Goal: Task Accomplishment & Management: Manage account settings

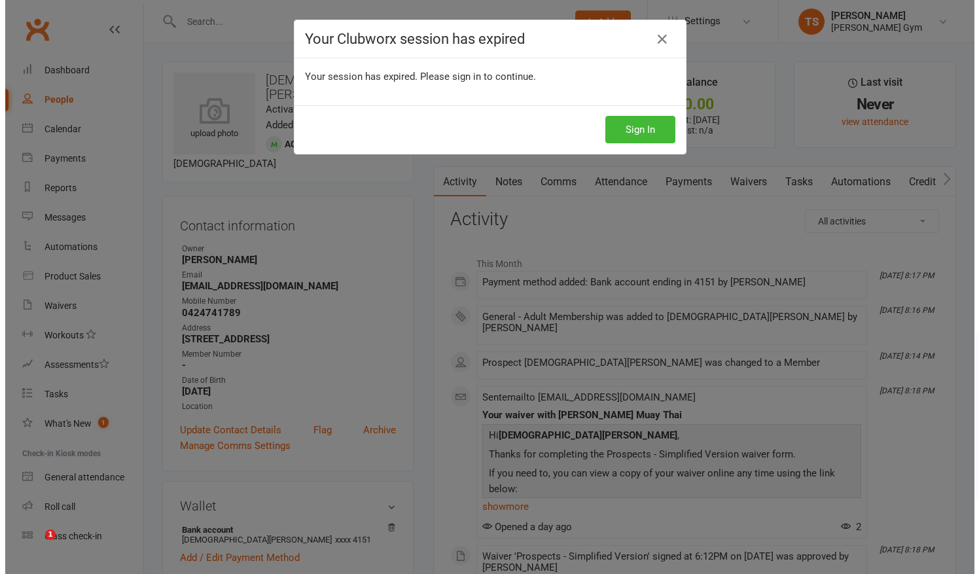
scroll to position [118, 0]
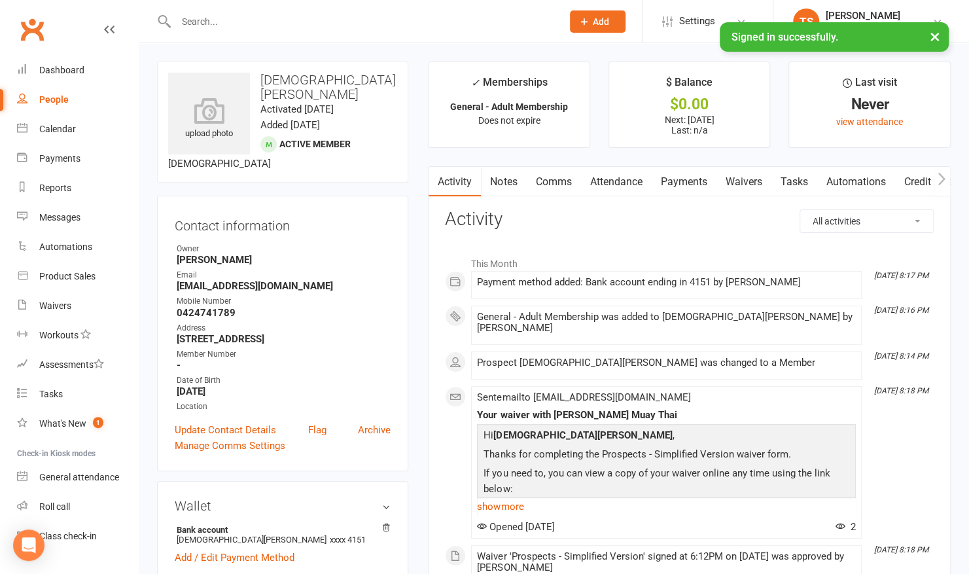
click at [209, 18] on input "text" at bounding box center [362, 21] width 381 height 18
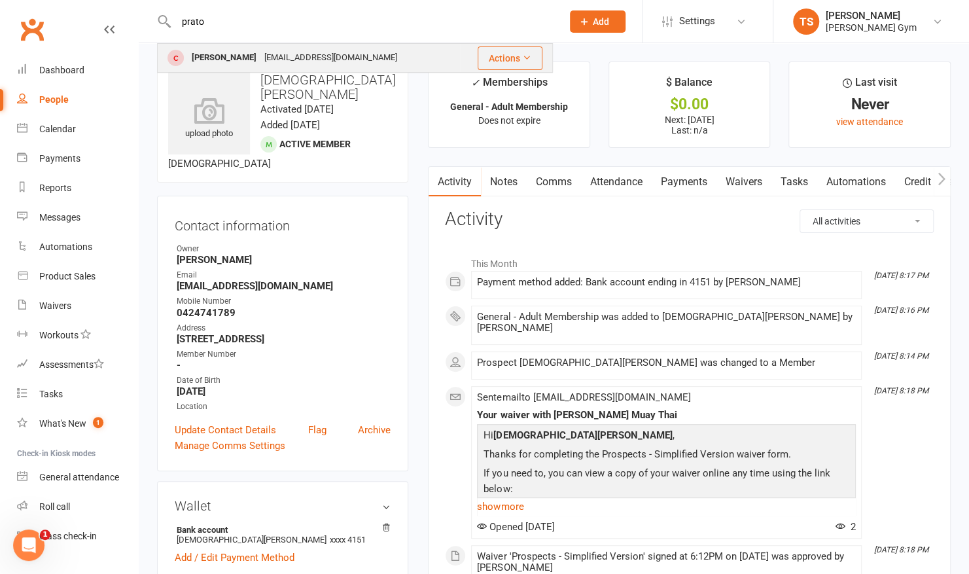
type input "prato"
click at [208, 59] on div "[PERSON_NAME]" at bounding box center [224, 57] width 73 height 19
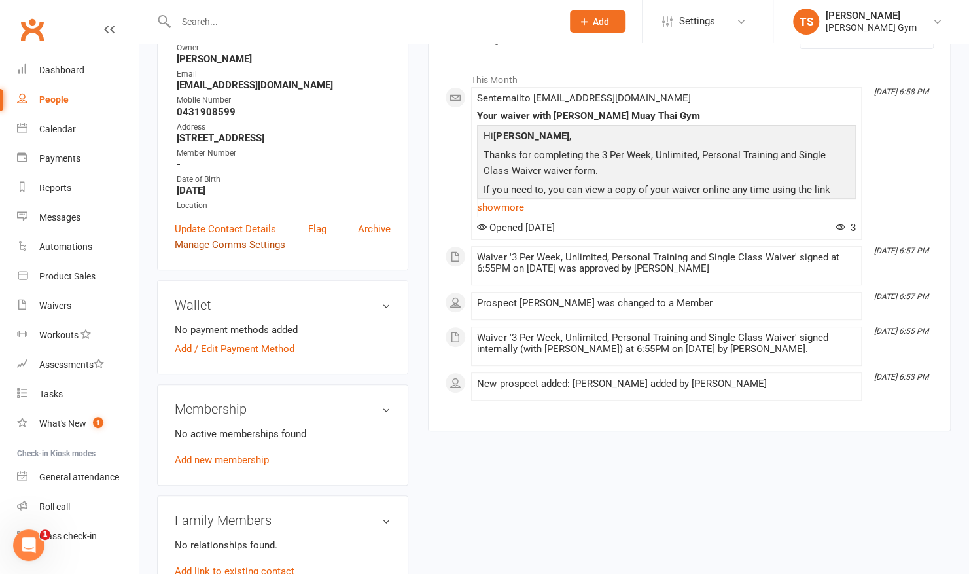
scroll to position [184, 0]
click at [238, 454] on link "Add new membership" at bounding box center [222, 459] width 94 height 12
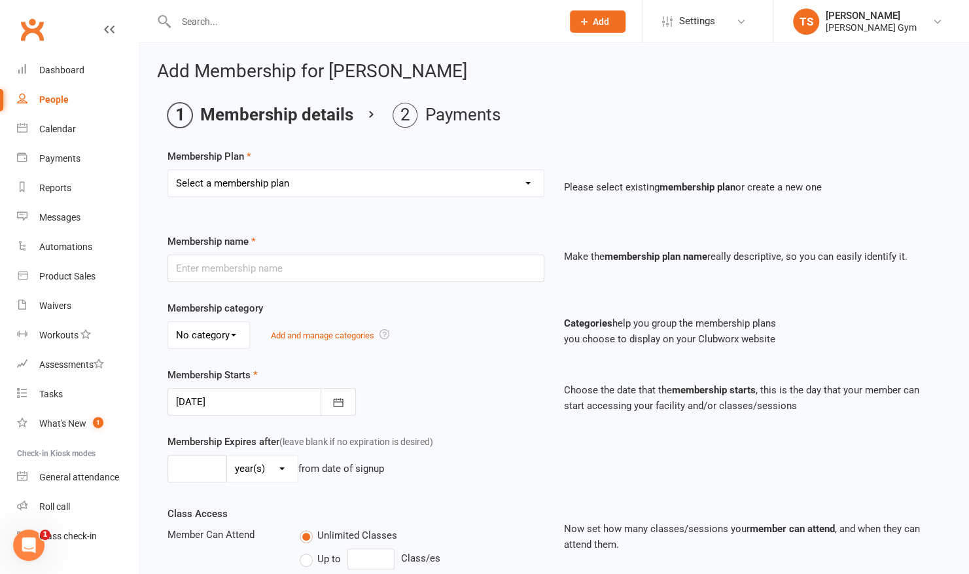
click at [232, 187] on select "Select a membership plan Create new Membership Plan Kid & Teen - Membership Gen…" at bounding box center [356, 183] width 376 height 26
select select "2"
click at [168, 170] on select "Select a membership plan Create new Membership Plan Kid & Teen - Membership Gen…" at bounding box center [356, 183] width 376 height 26
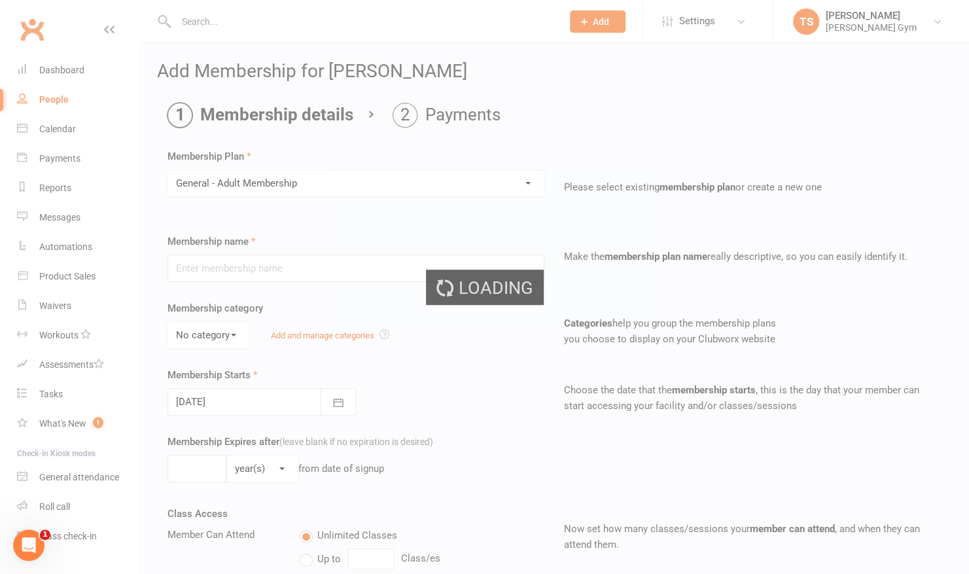
type input "General - Adult Membership"
select select "0"
type input "0"
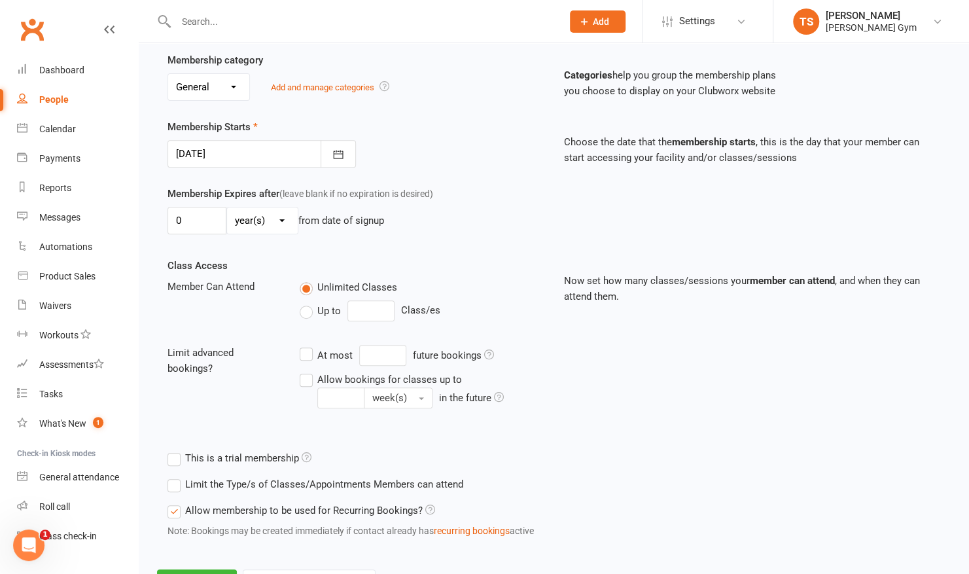
scroll to position [304, 0]
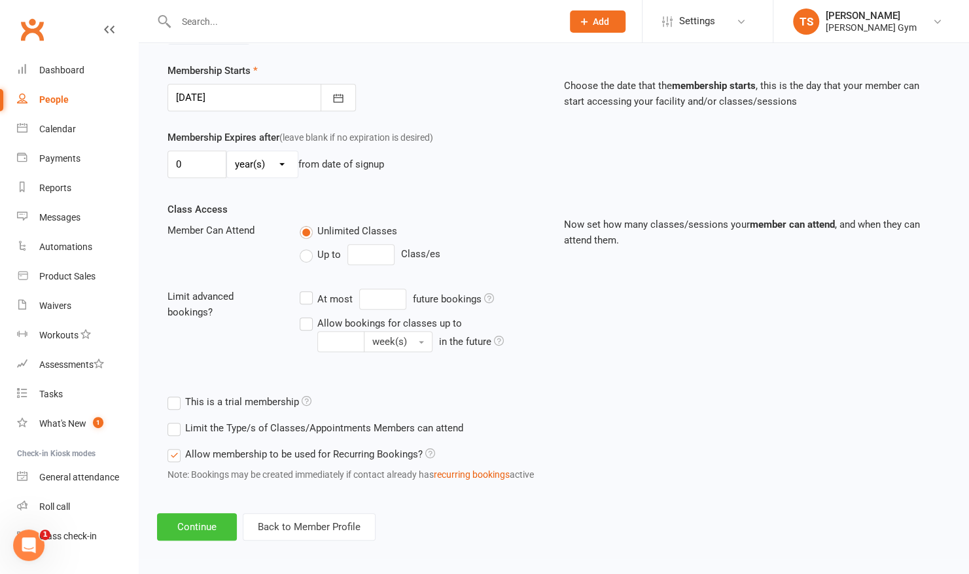
click at [166, 515] on button "Continue" at bounding box center [197, 526] width 80 height 27
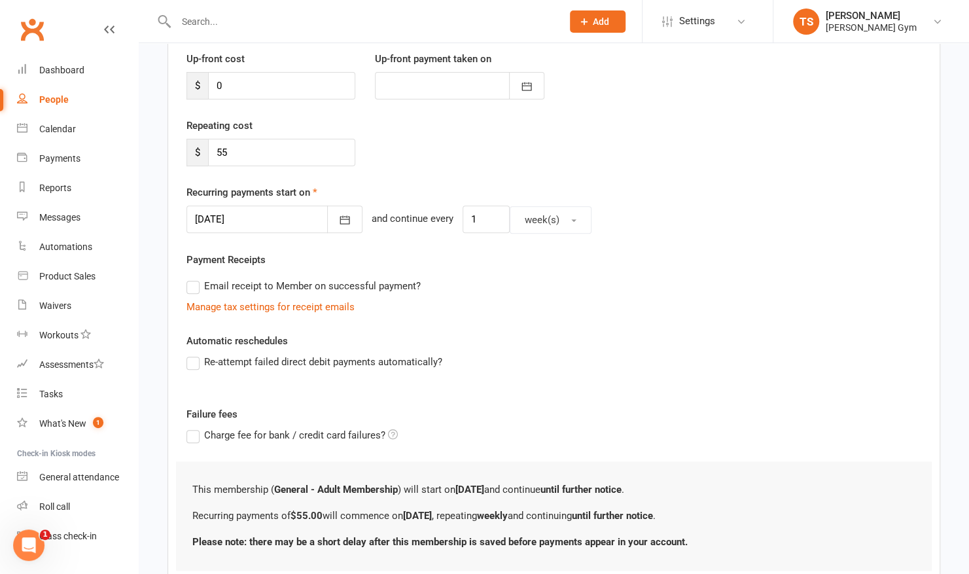
scroll to position [181, 0]
click at [198, 357] on label "Re-attempt failed direct debit payments automatically?" at bounding box center [314, 361] width 256 height 16
click at [195, 353] on input "Re-attempt failed direct debit payments automatically?" at bounding box center [190, 353] width 9 height 0
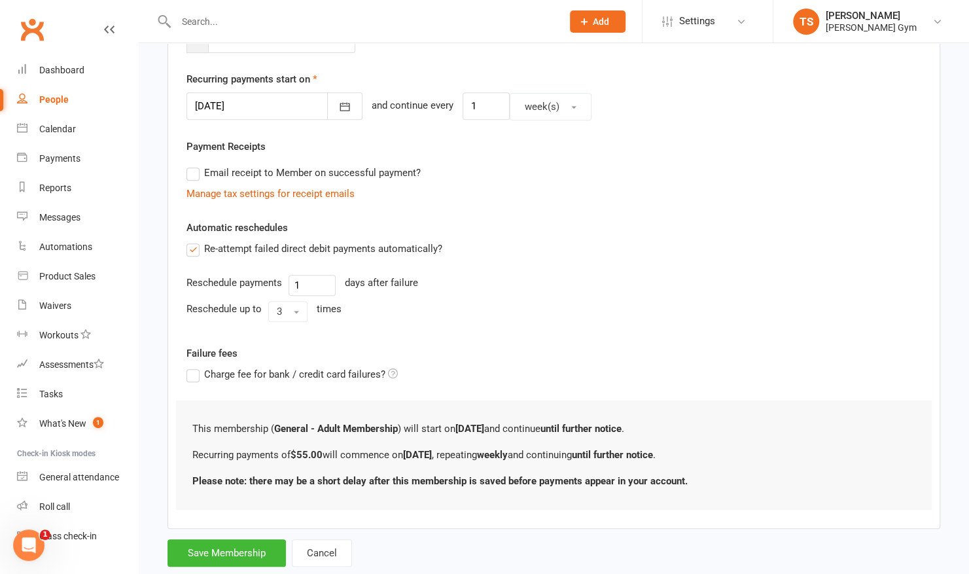
scroll to position [322, 0]
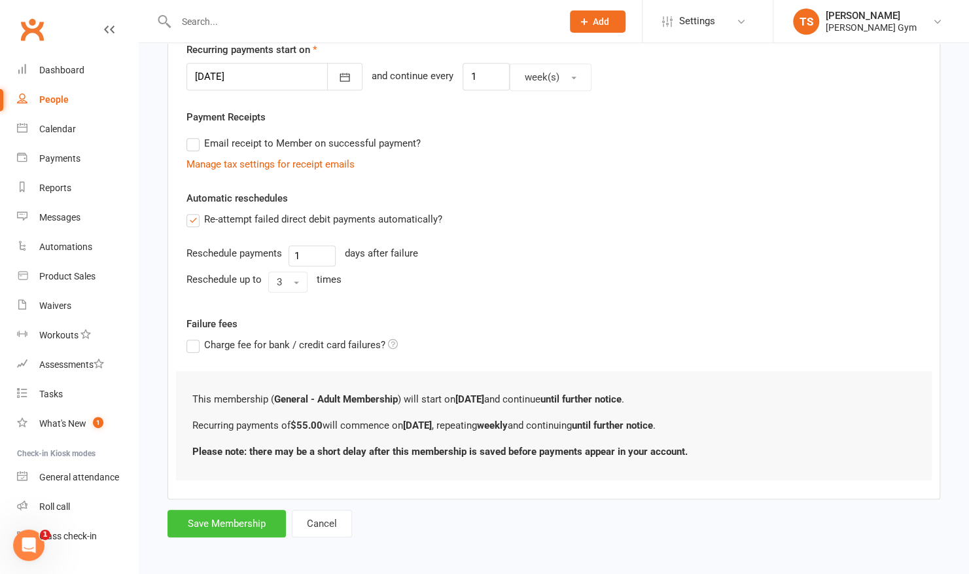
click at [236, 526] on button "Save Membership" at bounding box center [226, 523] width 118 height 27
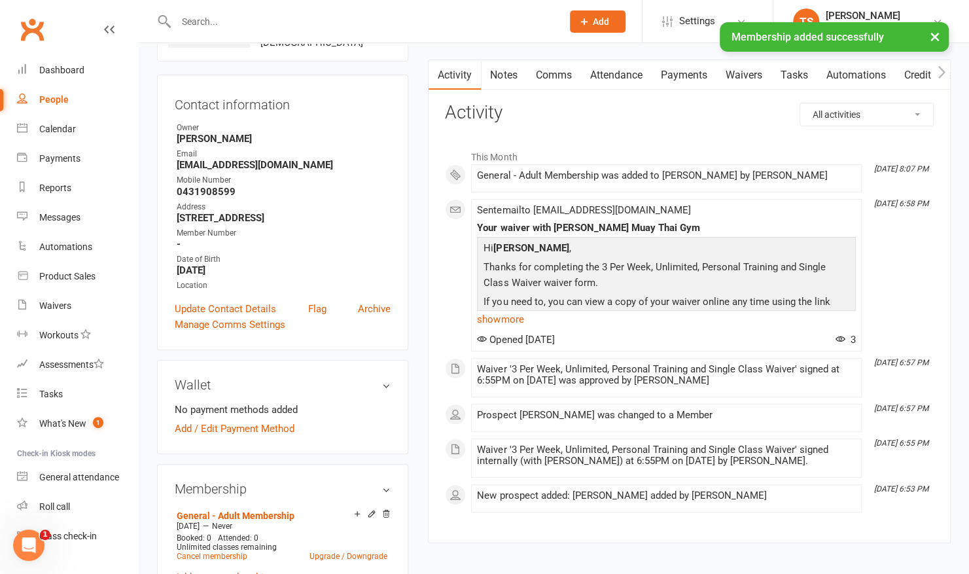
scroll to position [126, 0]
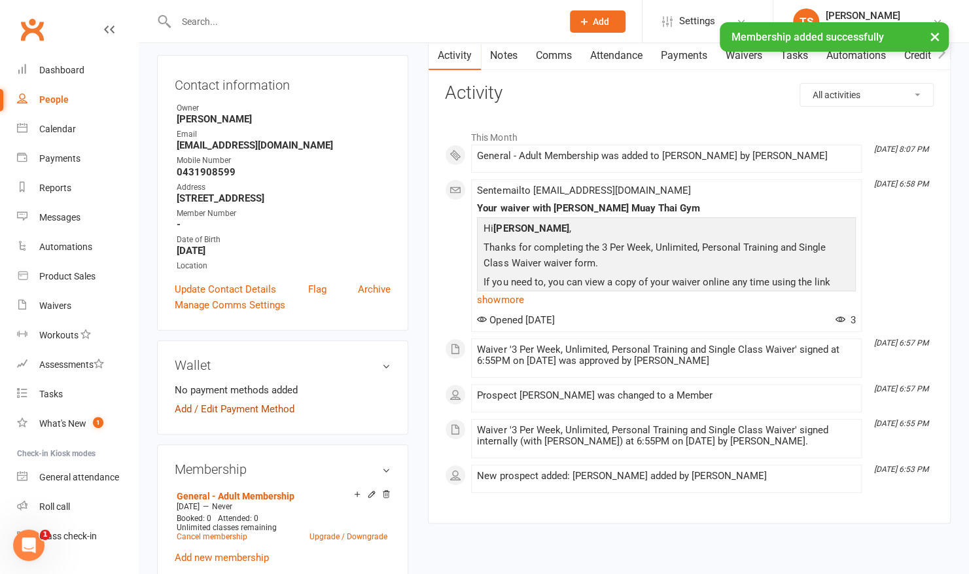
click at [239, 408] on link "Add / Edit Payment Method" at bounding box center [235, 409] width 120 height 16
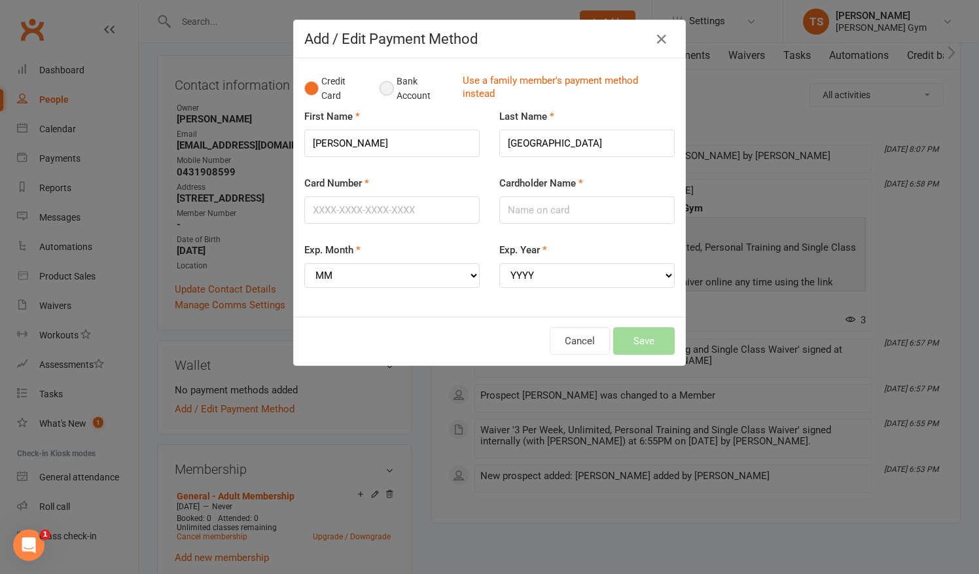
click at [383, 94] on button "Bank Account" at bounding box center [415, 89] width 73 height 40
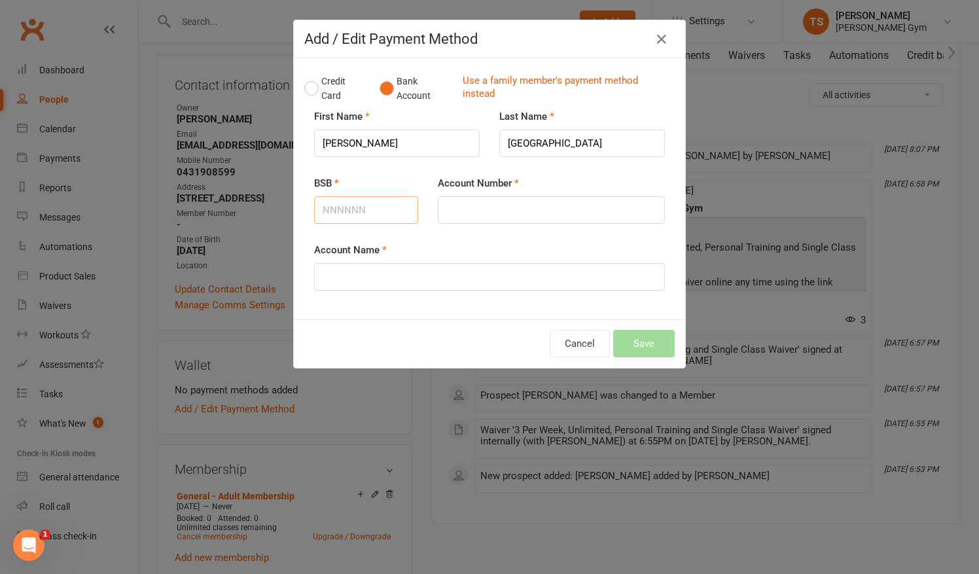
click at [345, 213] on input "BSB" at bounding box center [366, 209] width 104 height 27
type input "732118"
click at [583, 204] on input "Account Number" at bounding box center [551, 209] width 227 height 27
type input "758312"
click at [513, 267] on input "Account Name" at bounding box center [489, 276] width 351 height 27
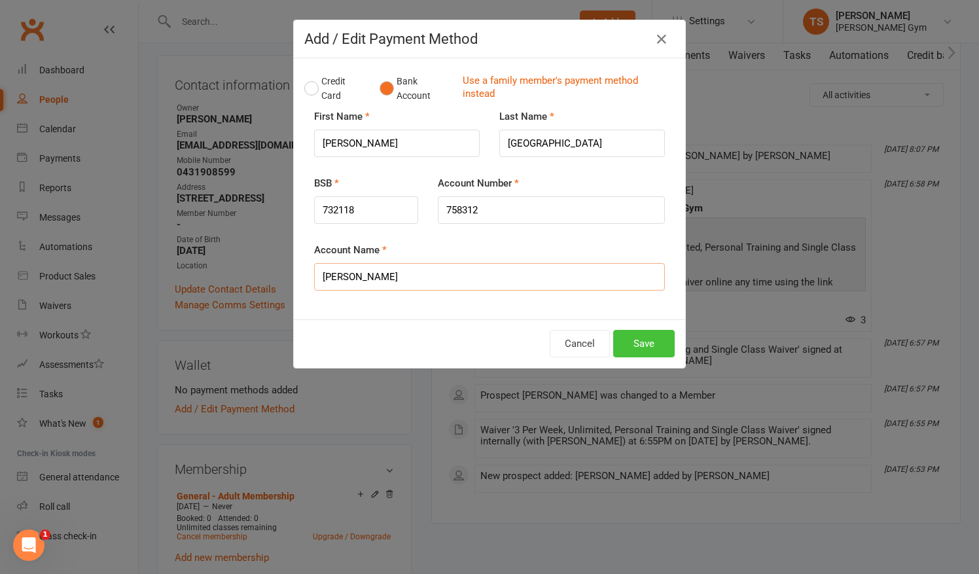
type input "[PERSON_NAME]"
click at [626, 345] on button "Save" at bounding box center [643, 343] width 61 height 27
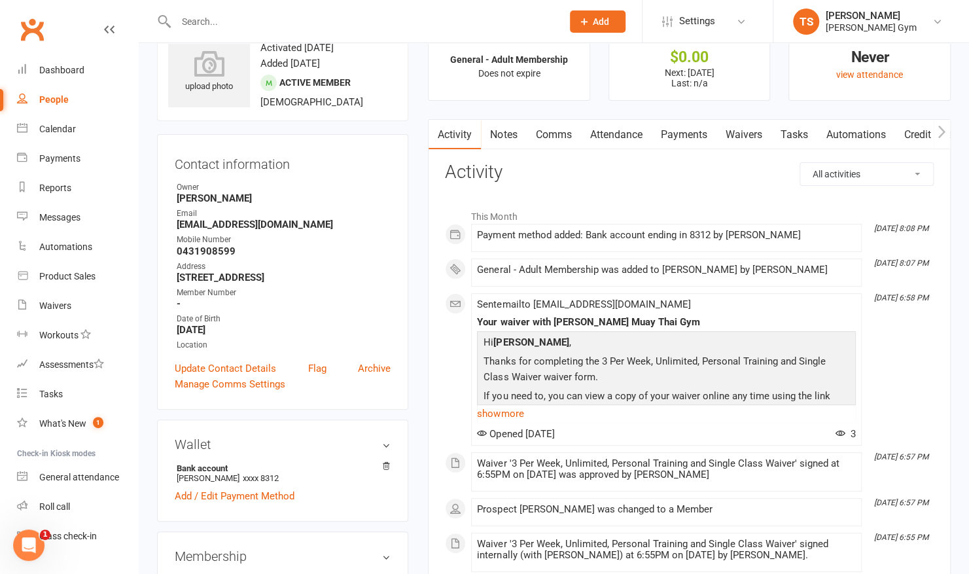
scroll to position [0, 0]
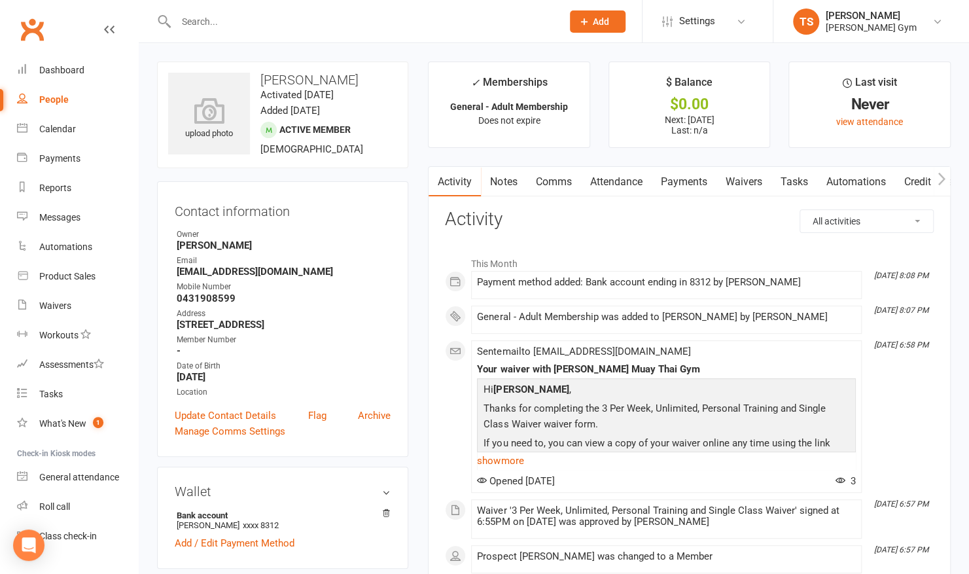
click at [218, 25] on input "text" at bounding box center [362, 21] width 381 height 18
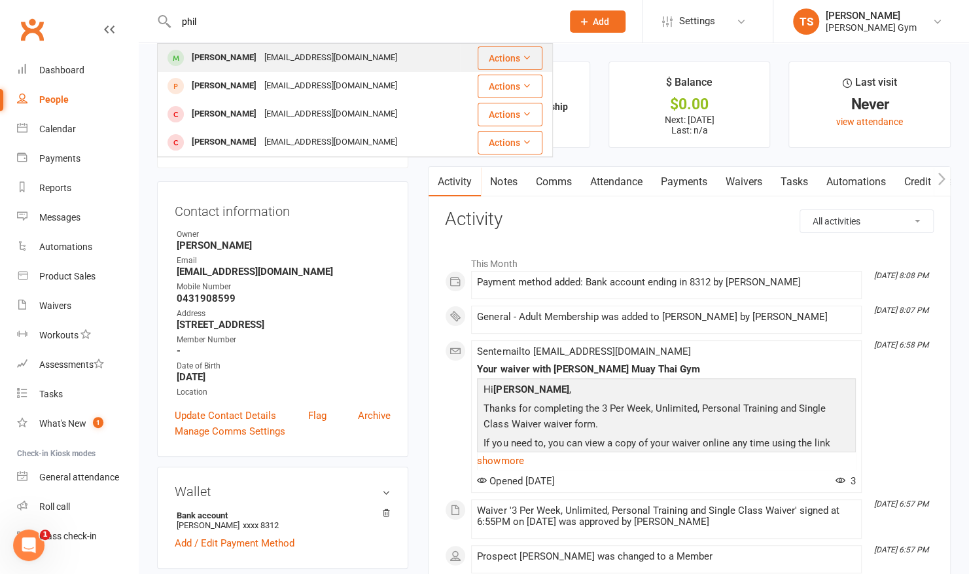
type input "phil"
click at [208, 61] on div "[PERSON_NAME]" at bounding box center [224, 57] width 73 height 19
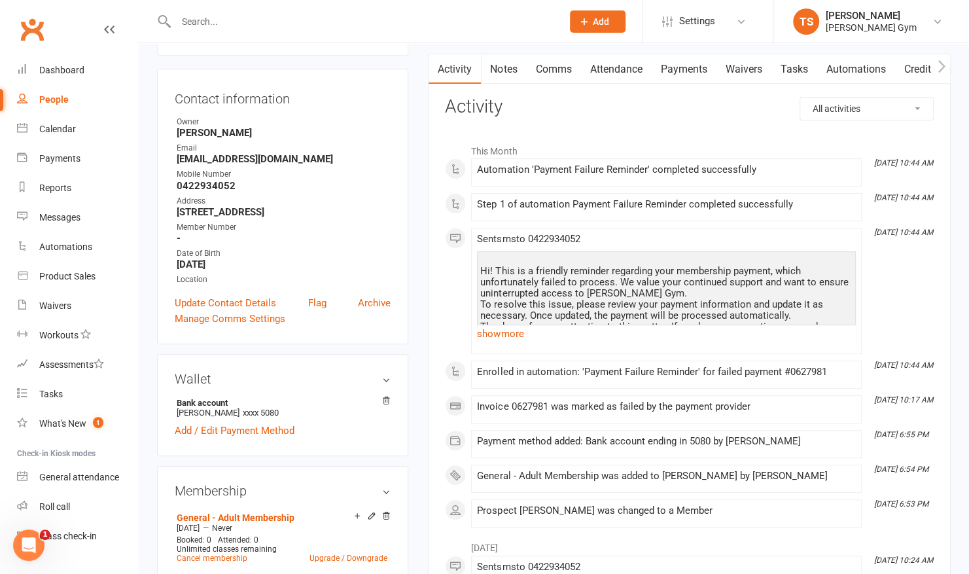
scroll to position [139, 0]
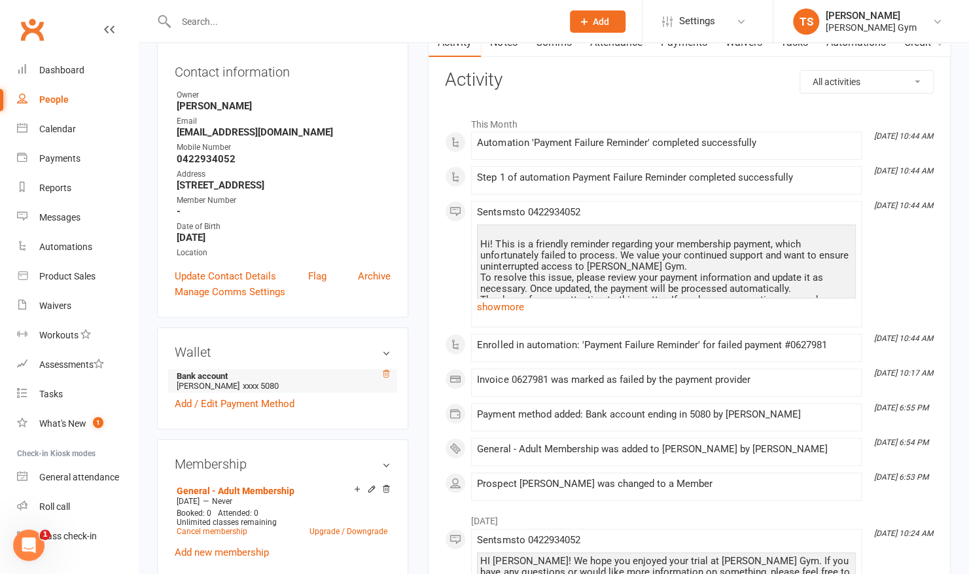
click at [385, 378] on icon at bounding box center [385, 373] width 9 height 9
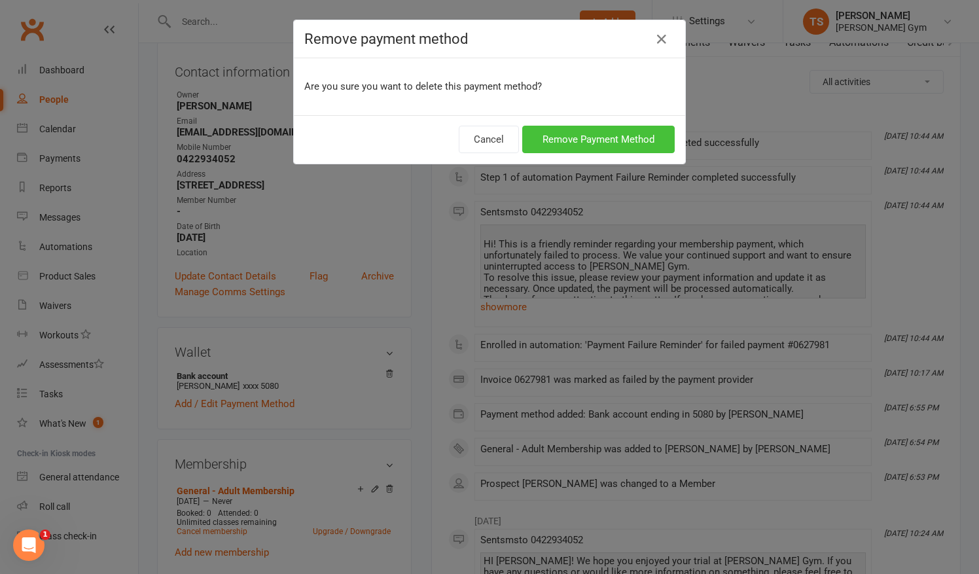
click at [617, 130] on button "Remove Payment Method" at bounding box center [598, 139] width 152 height 27
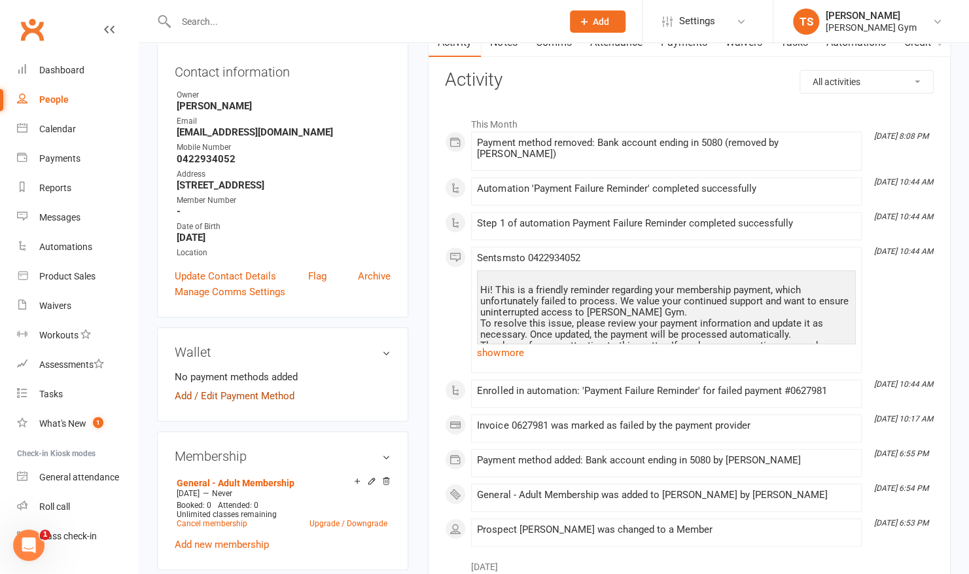
click at [207, 404] on link "Add / Edit Payment Method" at bounding box center [235, 396] width 120 height 16
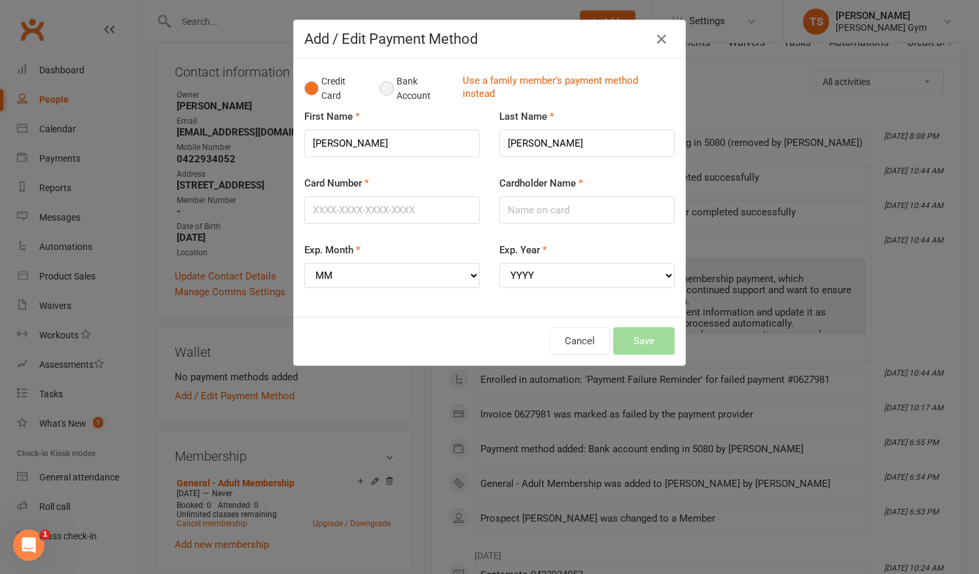
click at [382, 93] on button "Bank Account" at bounding box center [415, 89] width 73 height 40
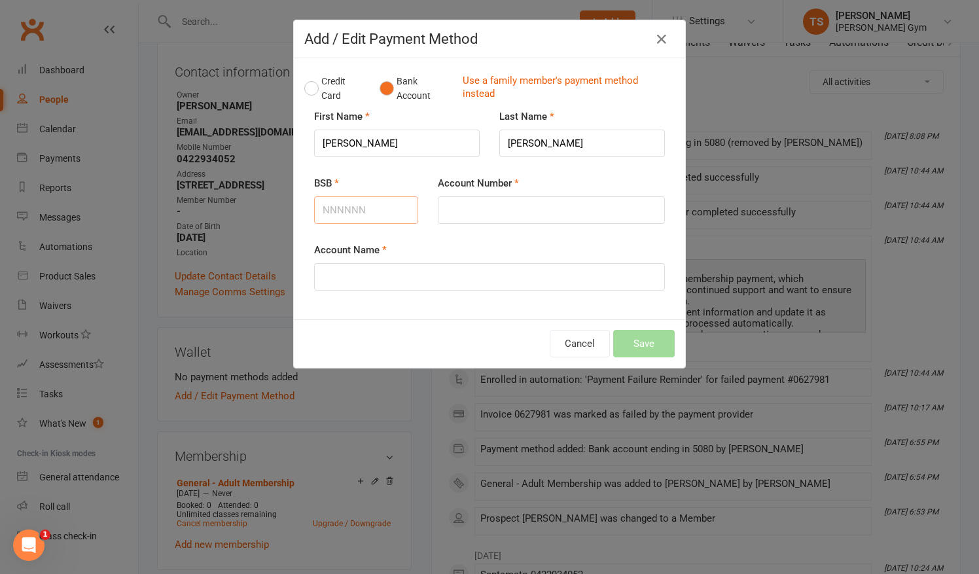
click at [356, 205] on input "BSB" at bounding box center [366, 209] width 104 height 27
click at [557, 344] on button "Cancel" at bounding box center [580, 343] width 60 height 27
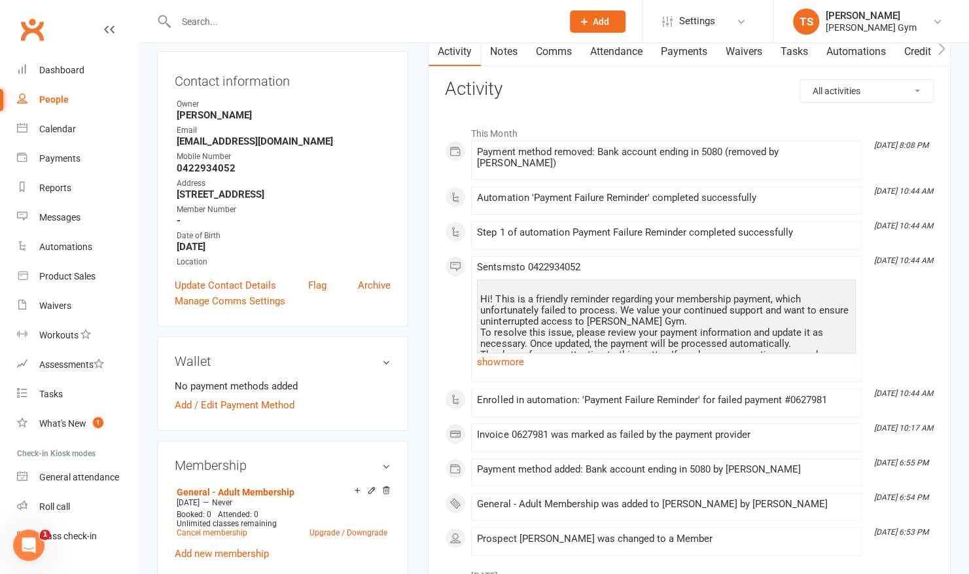
scroll to position [131, 0]
click at [245, 410] on link "Add / Edit Payment Method" at bounding box center [235, 404] width 120 height 16
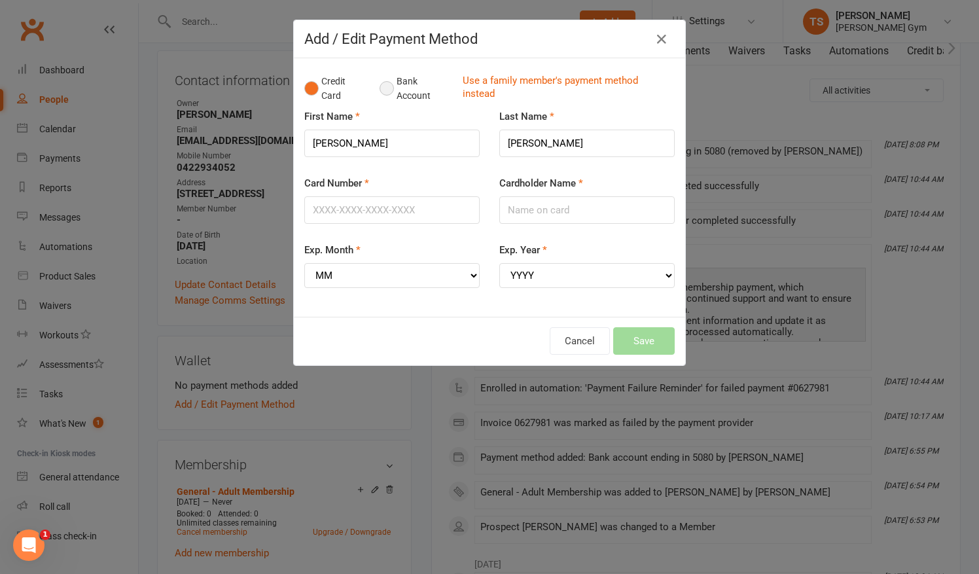
click at [386, 86] on button "Bank Account" at bounding box center [415, 89] width 73 height 40
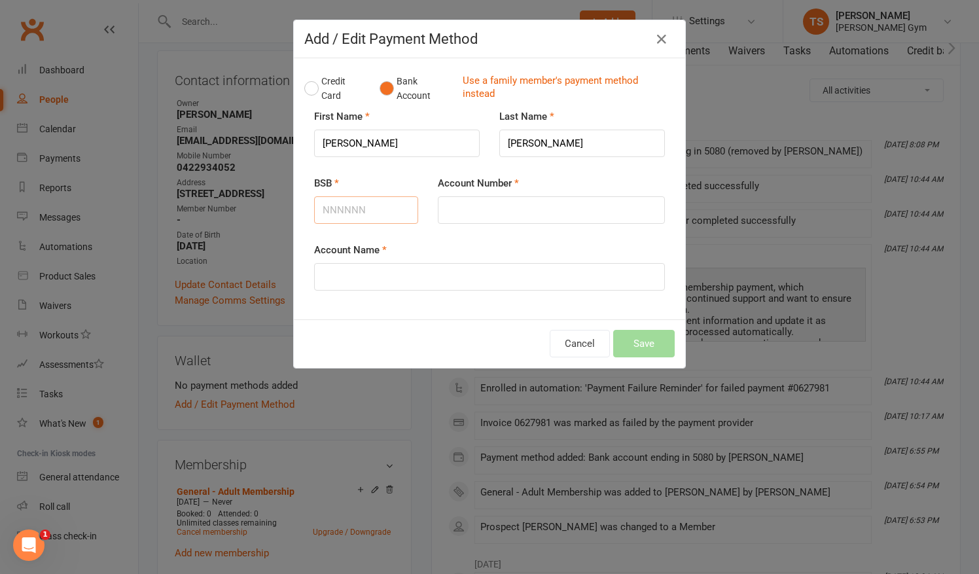
click at [334, 203] on input "BSB" at bounding box center [366, 209] width 104 height 27
type input "732117"
click at [456, 208] on input "Account Number" at bounding box center [551, 209] width 227 height 27
type input "523693"
click at [404, 268] on input "Account Name" at bounding box center [489, 276] width 351 height 27
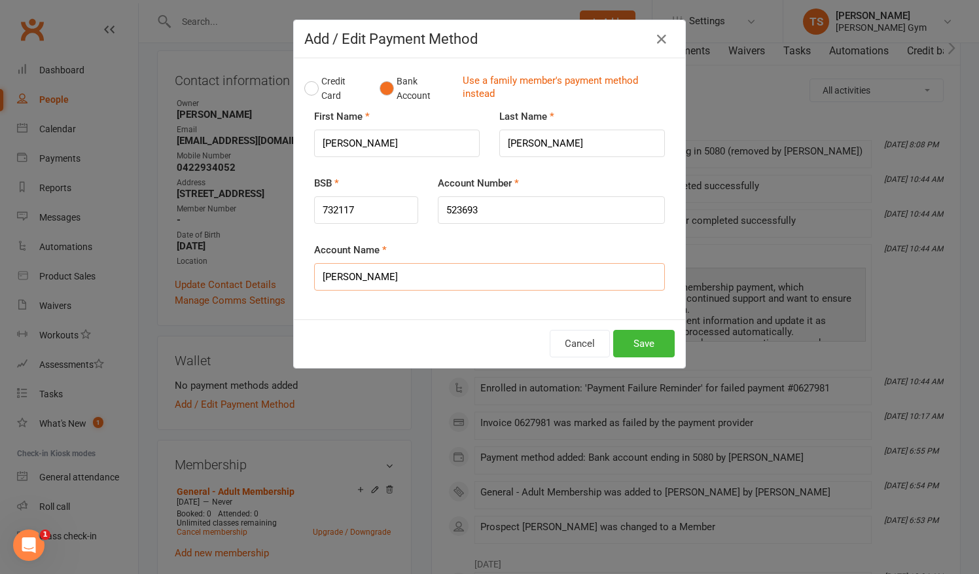
click at [411, 280] on input "[PERSON_NAME]" at bounding box center [489, 276] width 351 height 27
type input "[PERSON_NAME]"
click at [616, 338] on button "Save" at bounding box center [643, 343] width 61 height 27
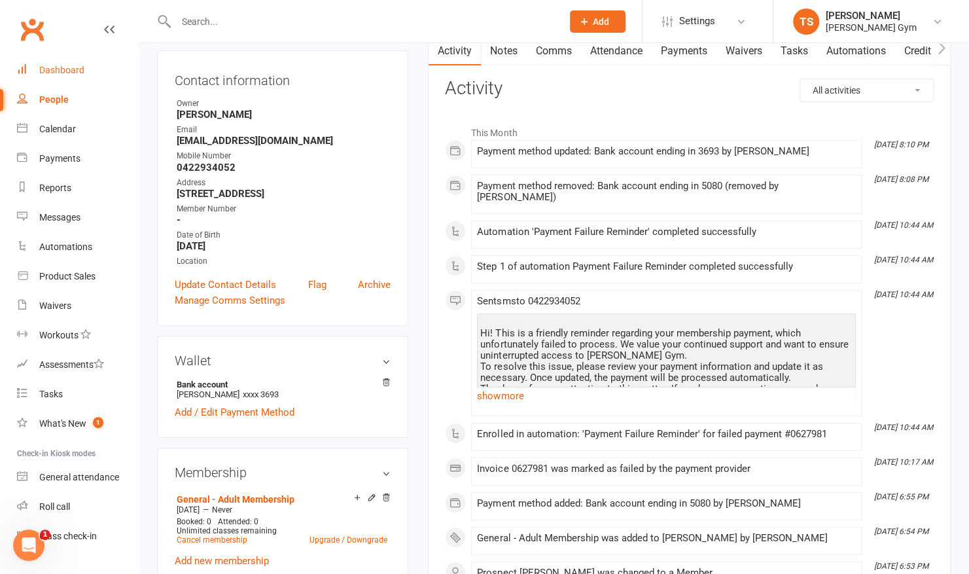
click at [61, 62] on link "Dashboard" at bounding box center [77, 70] width 121 height 29
